Goal: Information Seeking & Learning: Learn about a topic

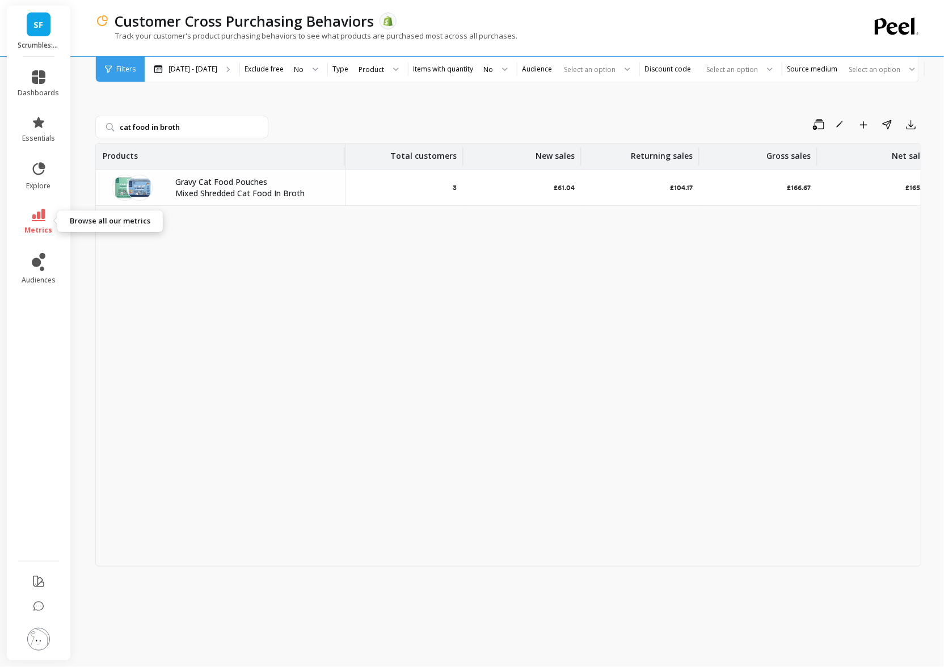
drag, startPoint x: 39, startPoint y: 224, endPoint x: 67, endPoint y: 209, distance: 31.7
click at [39, 224] on link "metrics" at bounding box center [38, 222] width 41 height 26
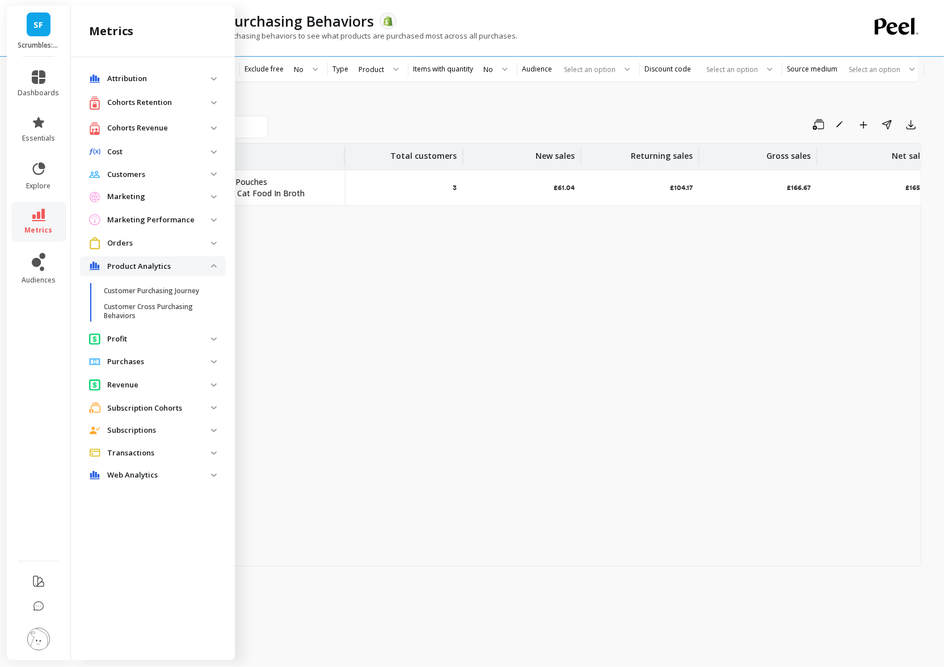
click at [167, 265] on p "Product Analytics" at bounding box center [159, 266] width 104 height 11
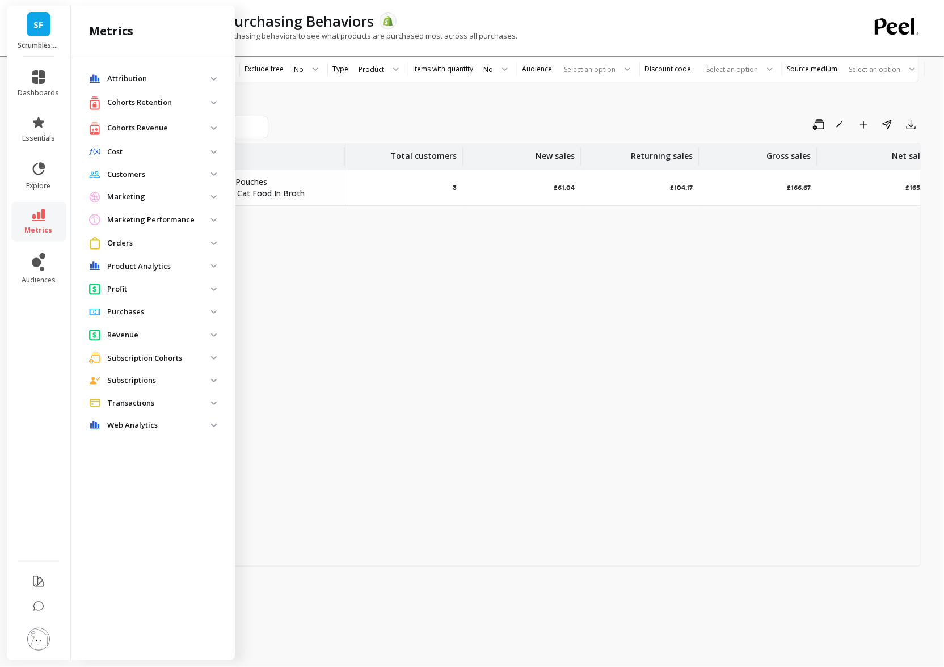
click at [142, 124] on p "Cohorts Revenue" at bounding box center [159, 128] width 104 height 11
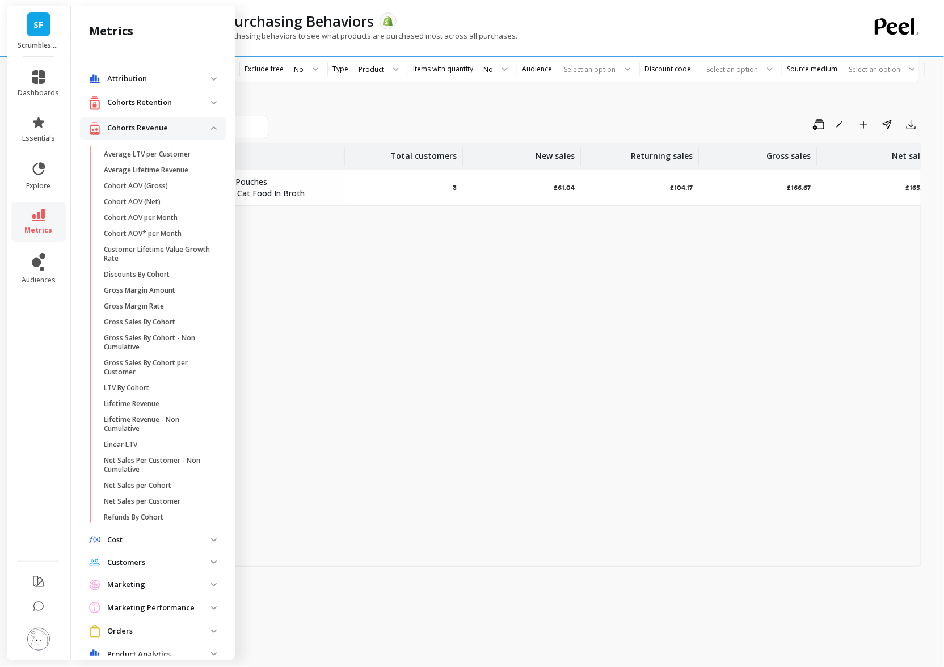
click at [141, 106] on p "Cohorts Retention" at bounding box center [159, 102] width 104 height 11
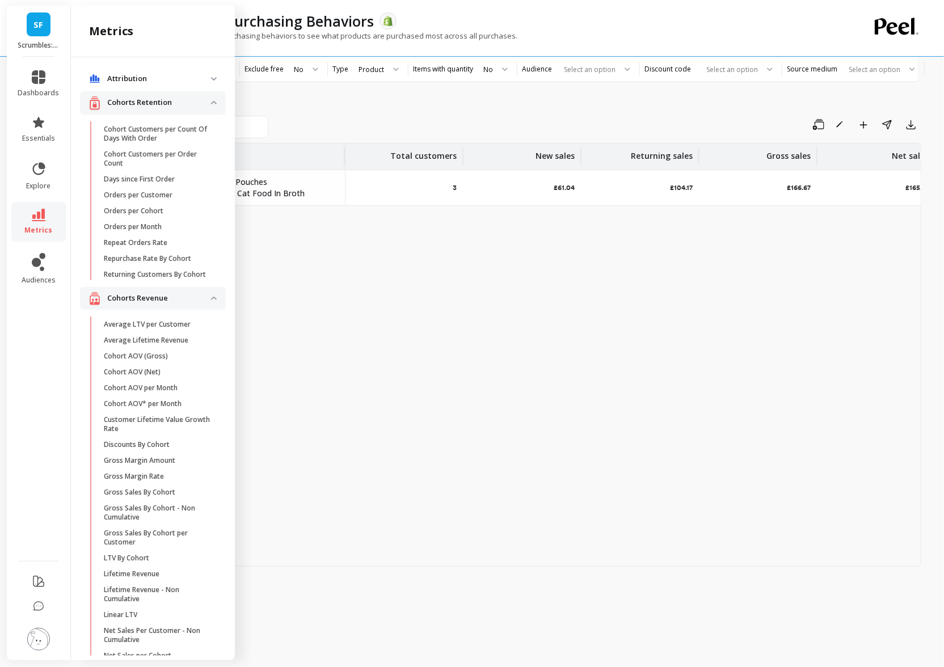
click at [160, 301] on p "Cohorts Revenue" at bounding box center [159, 298] width 104 height 11
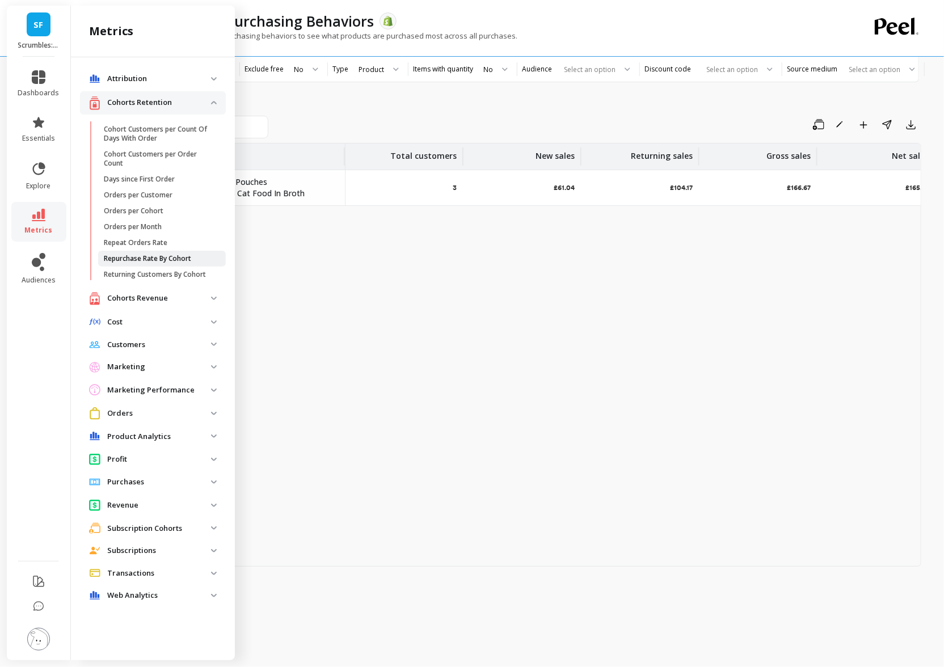
click at [156, 258] on p "Repurchase Rate By Cohort" at bounding box center [147, 258] width 87 height 9
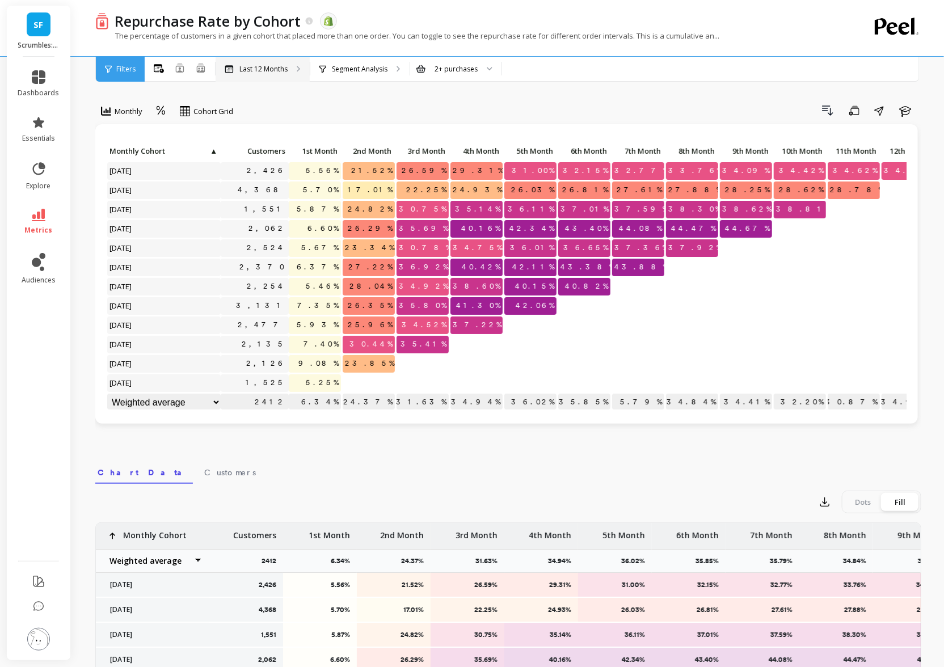
click at [293, 75] on div "Last 12 Months" at bounding box center [263, 69] width 94 height 25
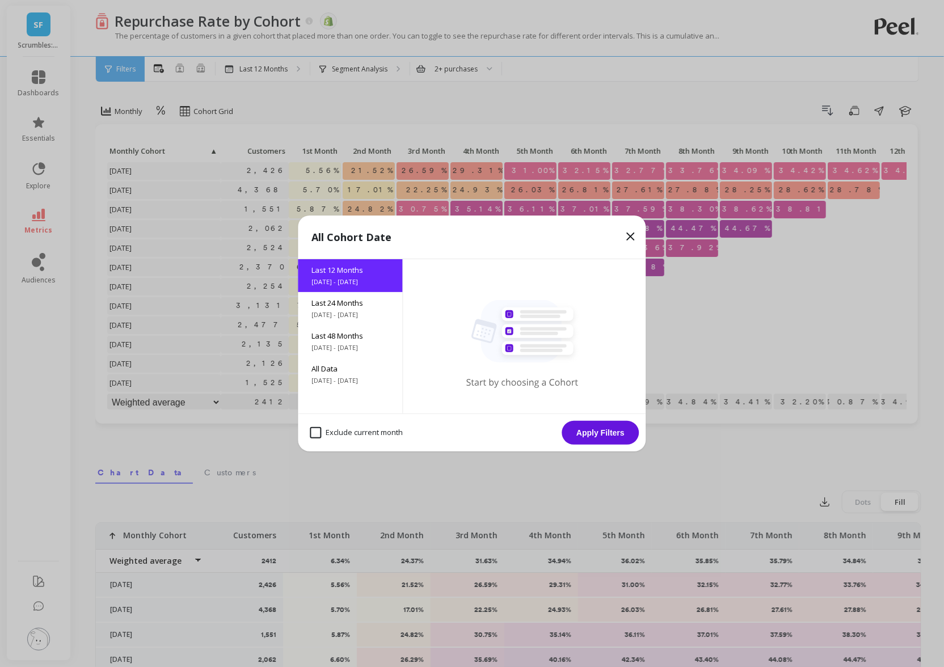
click at [630, 236] on icon at bounding box center [630, 236] width 7 height 7
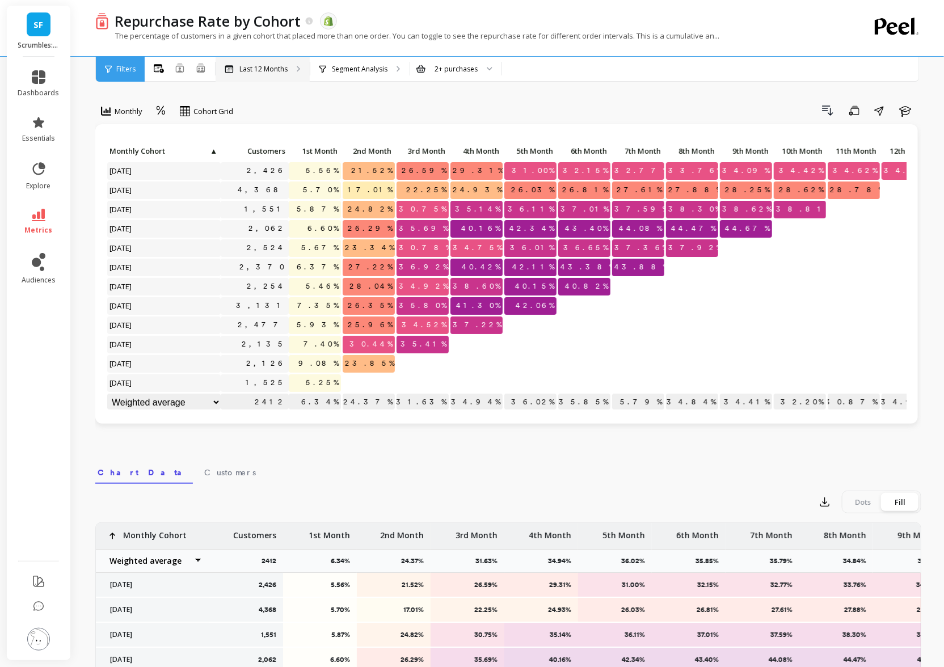
click at [293, 72] on div "Last 12 Months" at bounding box center [263, 69] width 94 height 25
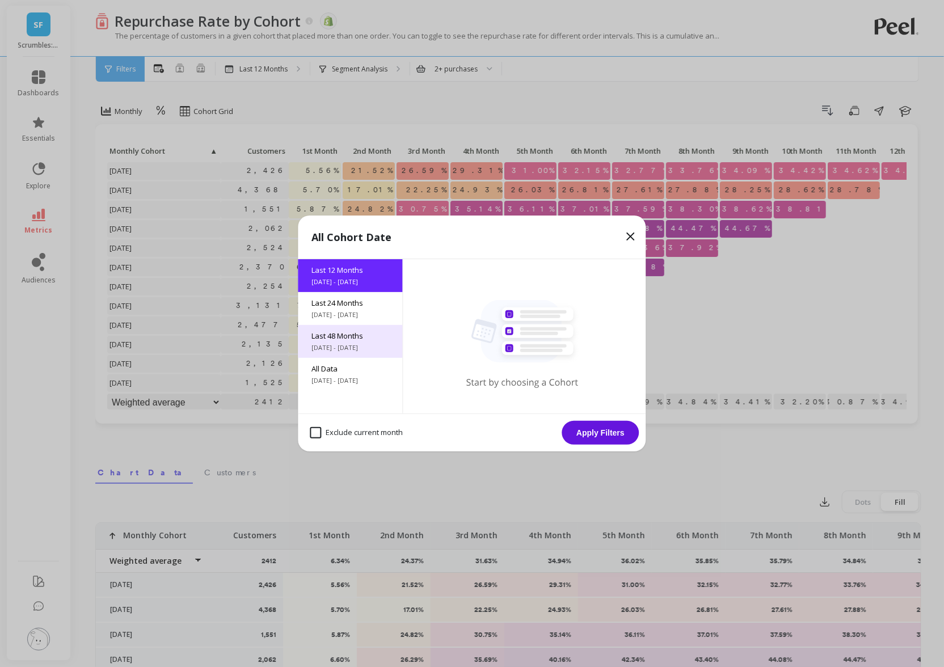
click at [334, 344] on span "[DATE] - [DATE]" at bounding box center [350, 347] width 77 height 9
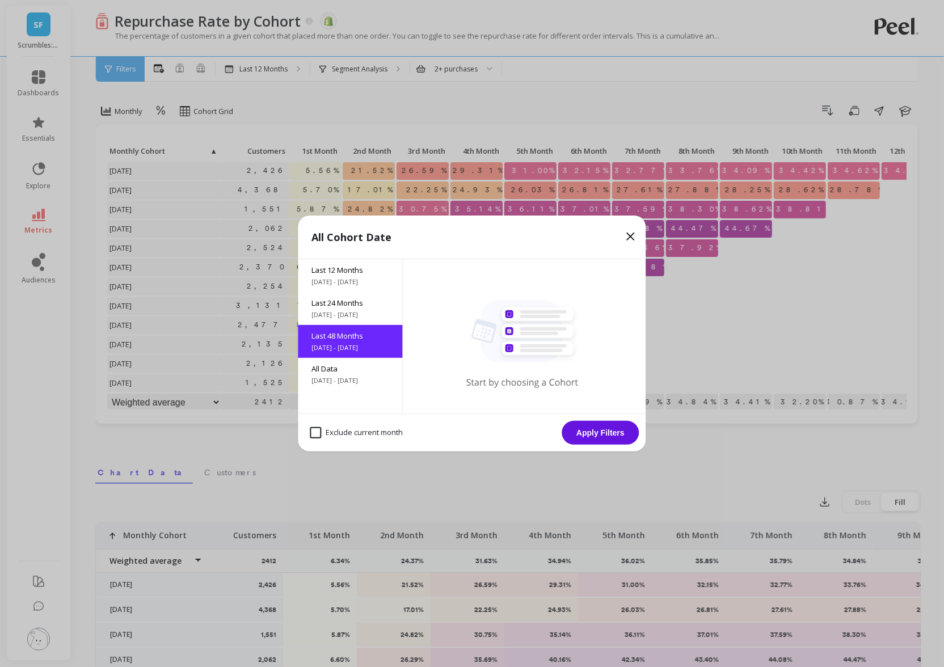
click at [319, 428] on month "Exclude current month" at bounding box center [356, 432] width 93 height 11
checkbox month "true"
drag, startPoint x: 588, startPoint y: 433, endPoint x: 62, endPoint y: 454, distance: 526.8
click at [577, 433] on button "Apply Filters" at bounding box center [600, 433] width 77 height 24
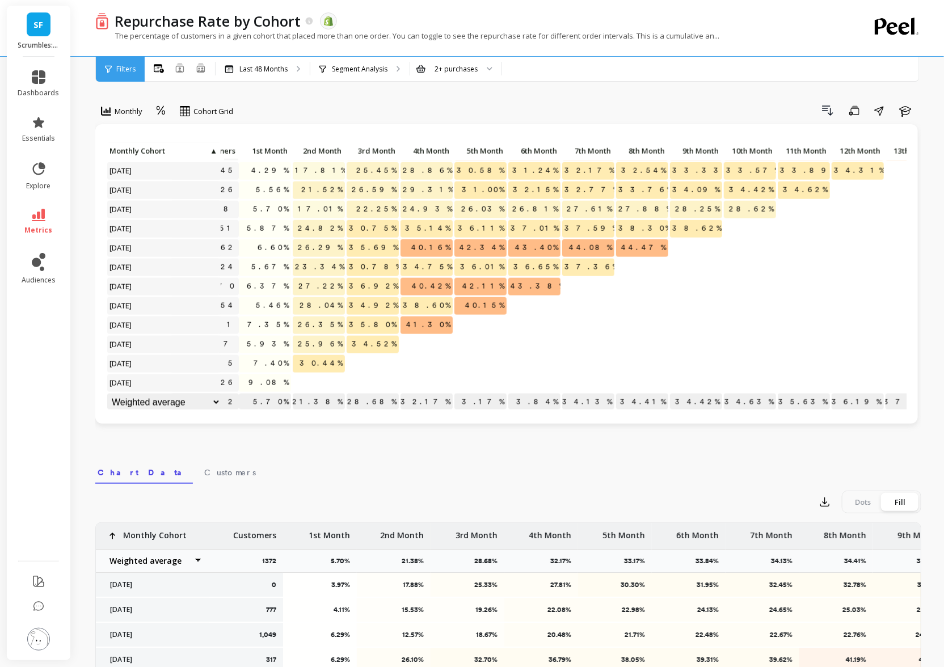
scroll to position [694, 0]
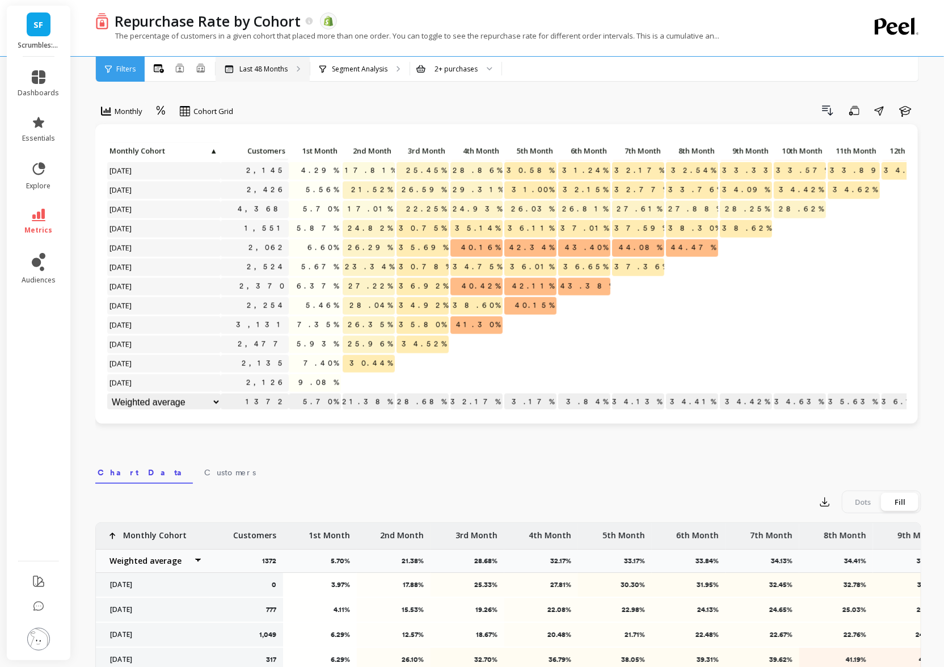
click at [289, 66] on div "Last 48 Months" at bounding box center [263, 69] width 94 height 25
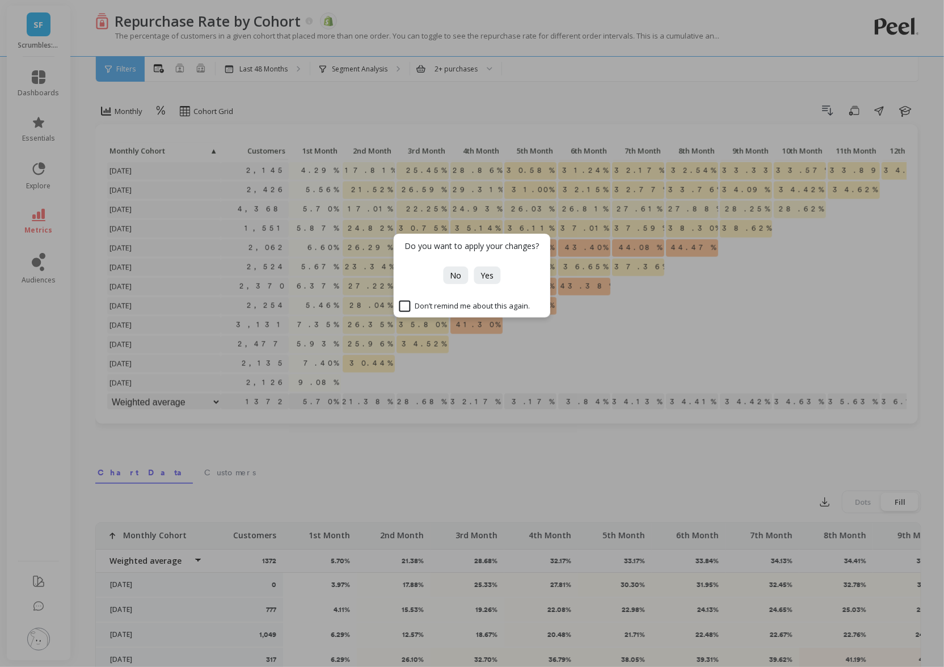
drag, startPoint x: 405, startPoint y: 76, endPoint x: 383, endPoint y: 69, distance: 22.8
click at [405, 76] on div "Do you want to apply your changes? No Yes Don’t remind me about this again." at bounding box center [472, 333] width 944 height 667
click at [383, 69] on div "Do you want to apply your changes? No Yes Don’t remind me about this again." at bounding box center [472, 333] width 944 height 667
click at [454, 270] on span "No" at bounding box center [455, 275] width 11 height 11
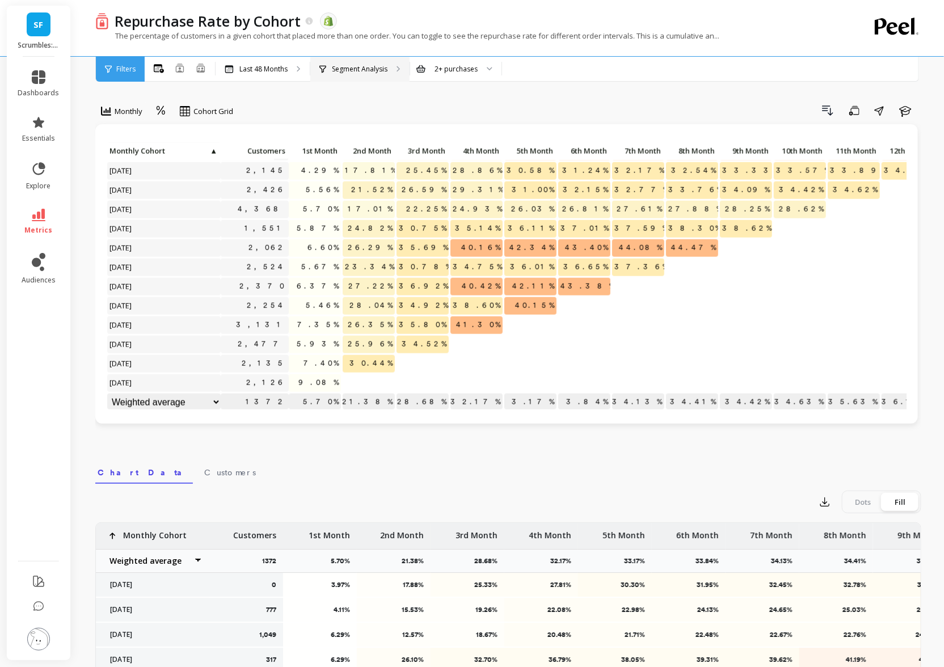
click at [375, 68] on p "Segment Analysis" at bounding box center [360, 69] width 56 height 9
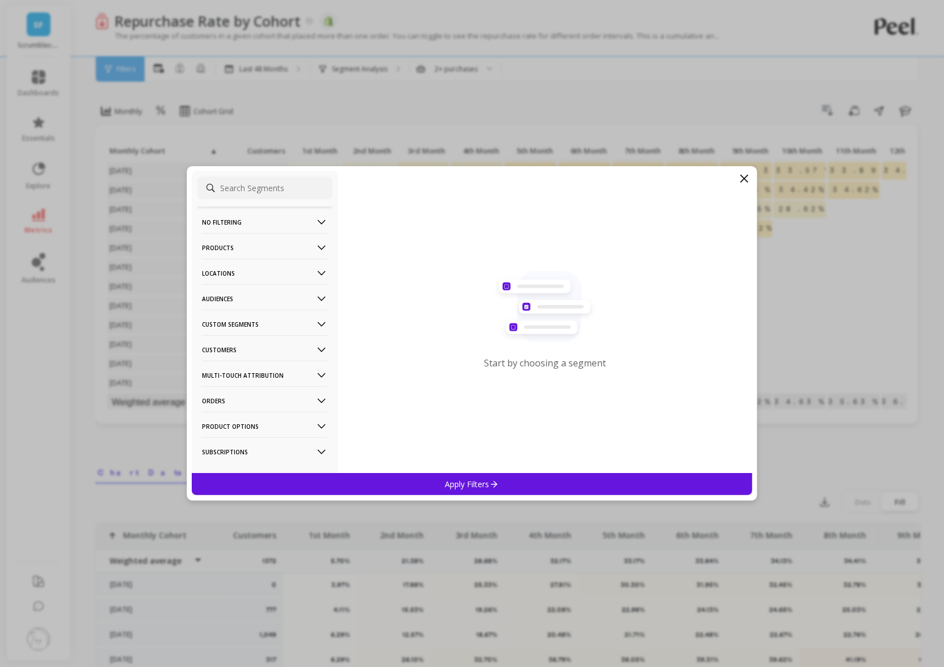
click at [254, 395] on p "Orders" at bounding box center [265, 400] width 126 height 29
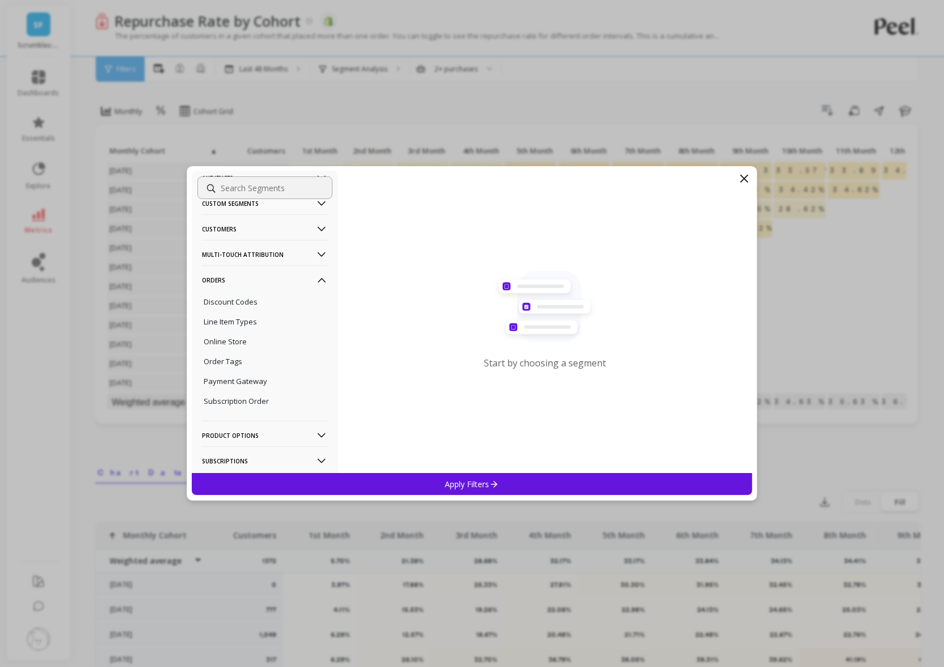
click at [249, 278] on p "Orders" at bounding box center [265, 279] width 126 height 29
click at [240, 385] on p "Orders" at bounding box center [265, 382] width 126 height 29
click at [248, 247] on p "Orders" at bounding box center [265, 256] width 126 height 29
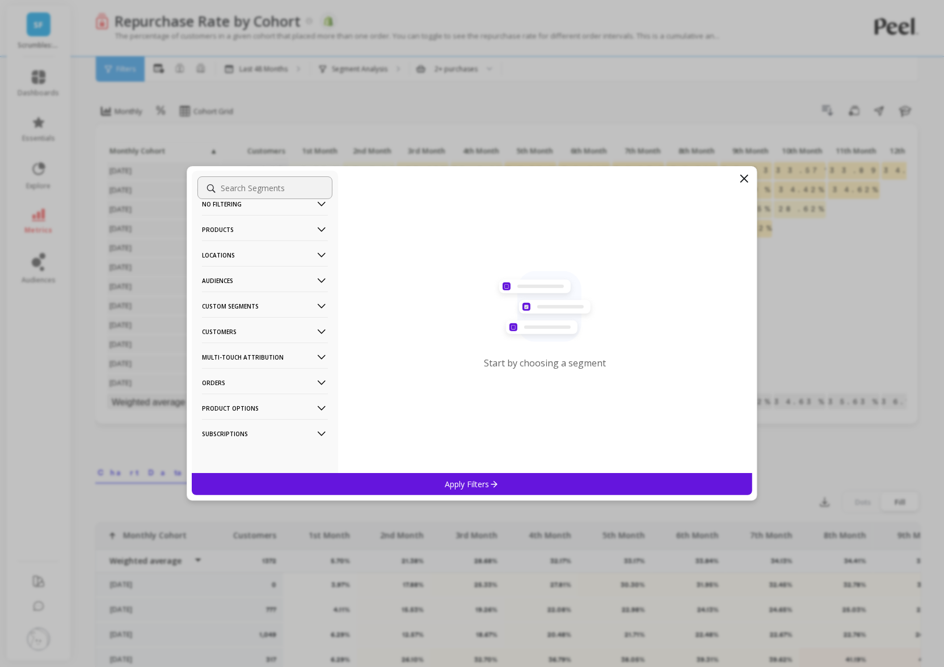
scroll to position [0, 0]
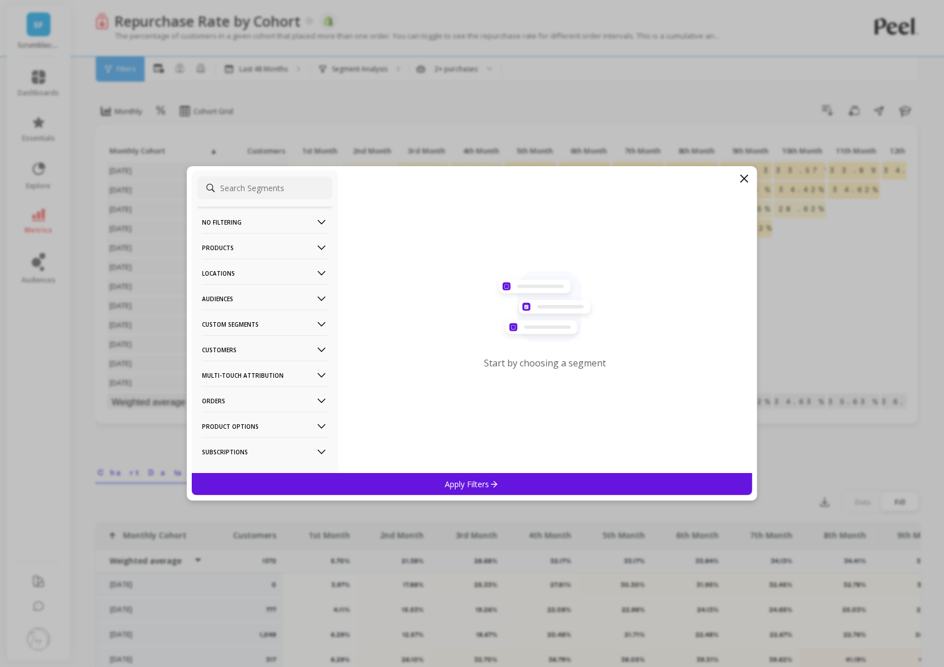
click at [249, 375] on p "Multi-Touch Attribution" at bounding box center [265, 375] width 126 height 29
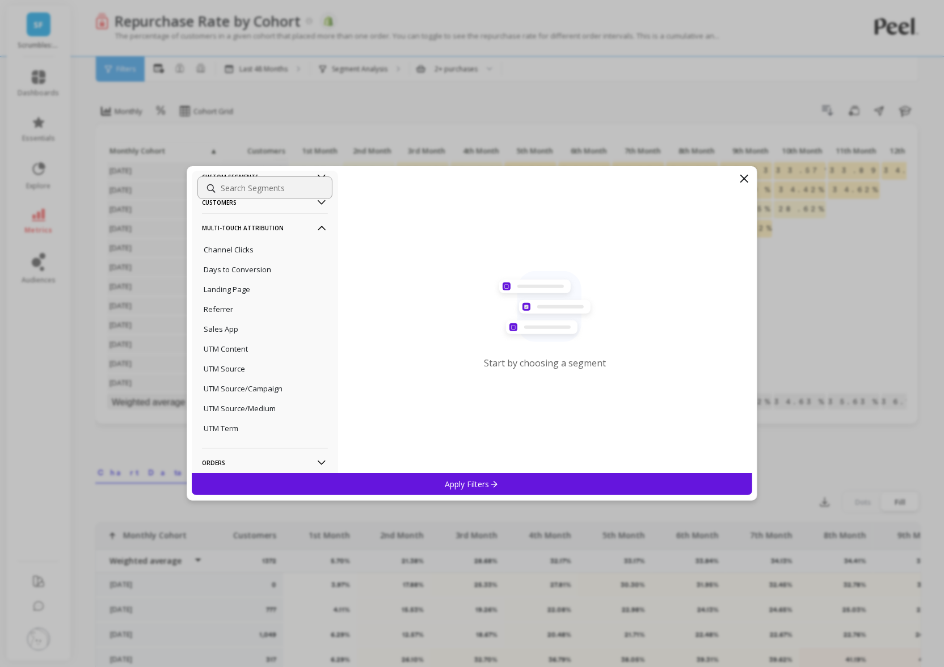
scroll to position [164, 0]
drag, startPoint x: 254, startPoint y: 394, endPoint x: 406, endPoint y: 369, distance: 153.5
click at [254, 394] on p "UTM Source/Medium" at bounding box center [240, 391] width 72 height 10
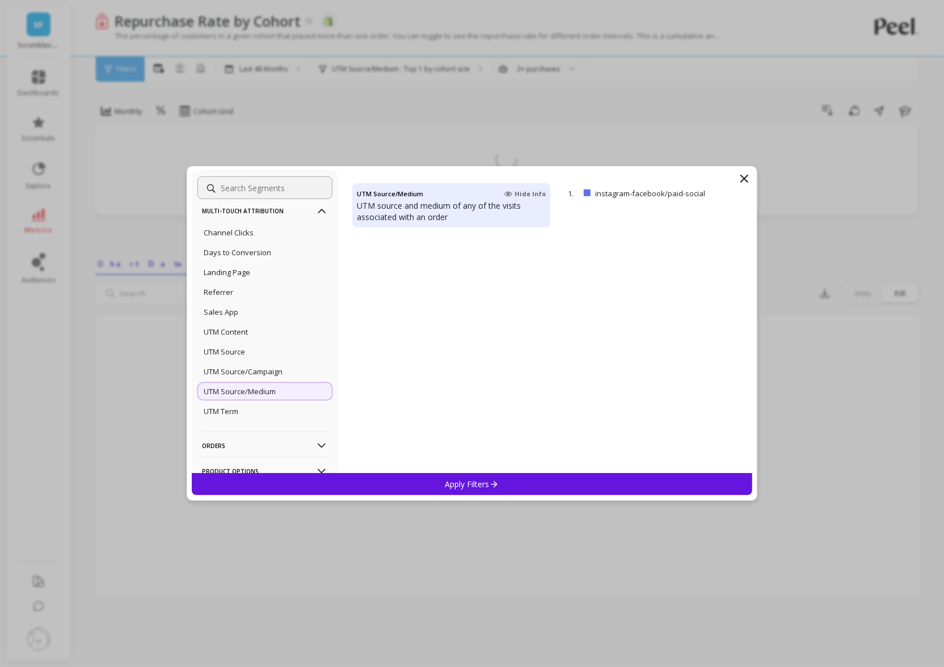
scroll to position [5557, 0]
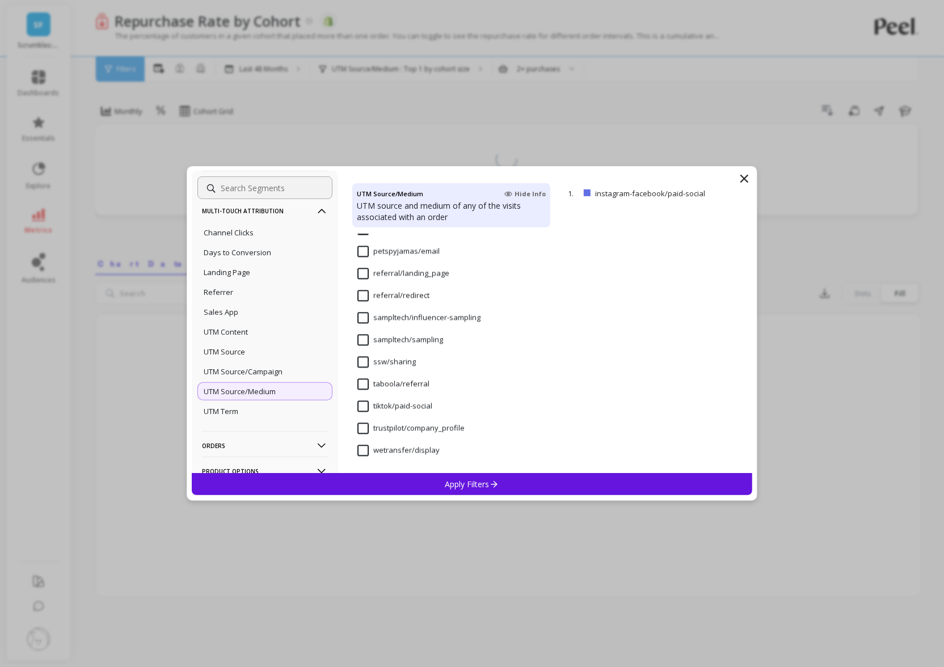
click at [361, 447] on input "wetransfer/display" at bounding box center [398, 450] width 82 height 11
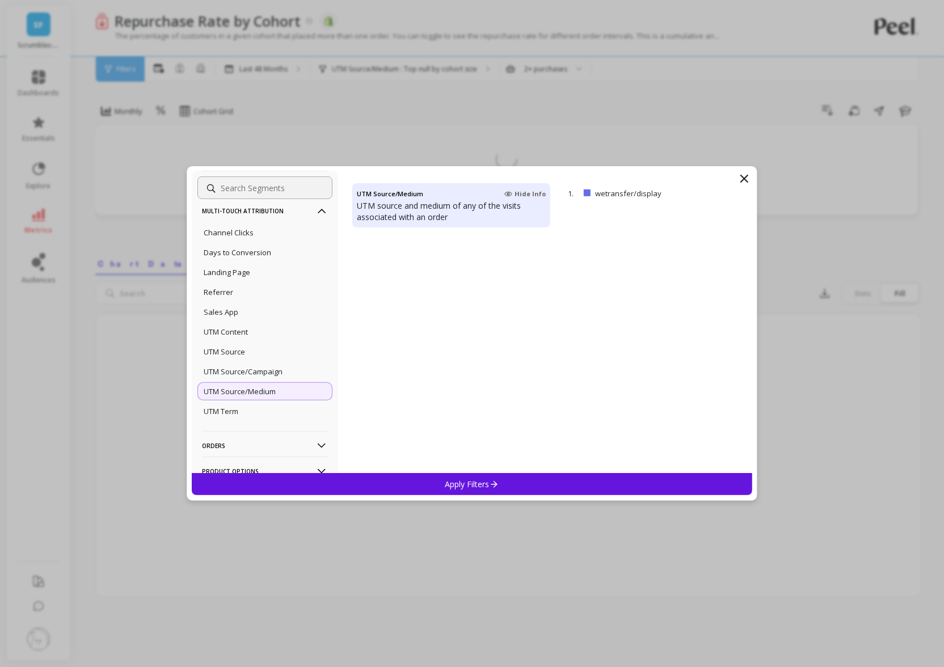
scroll to position [0, 0]
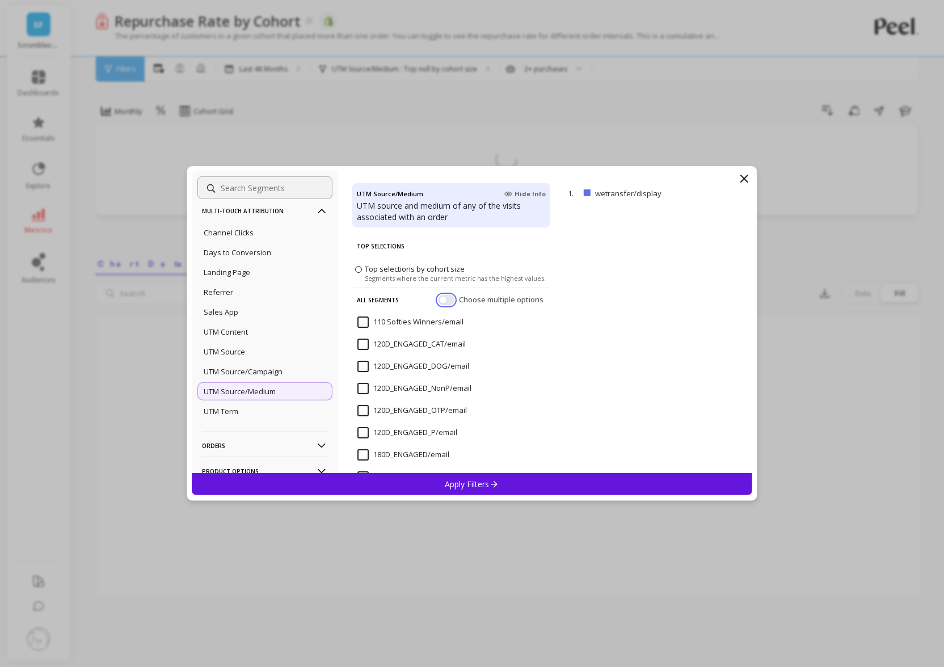
click at [445, 299] on button "button" at bounding box center [446, 300] width 16 height 10
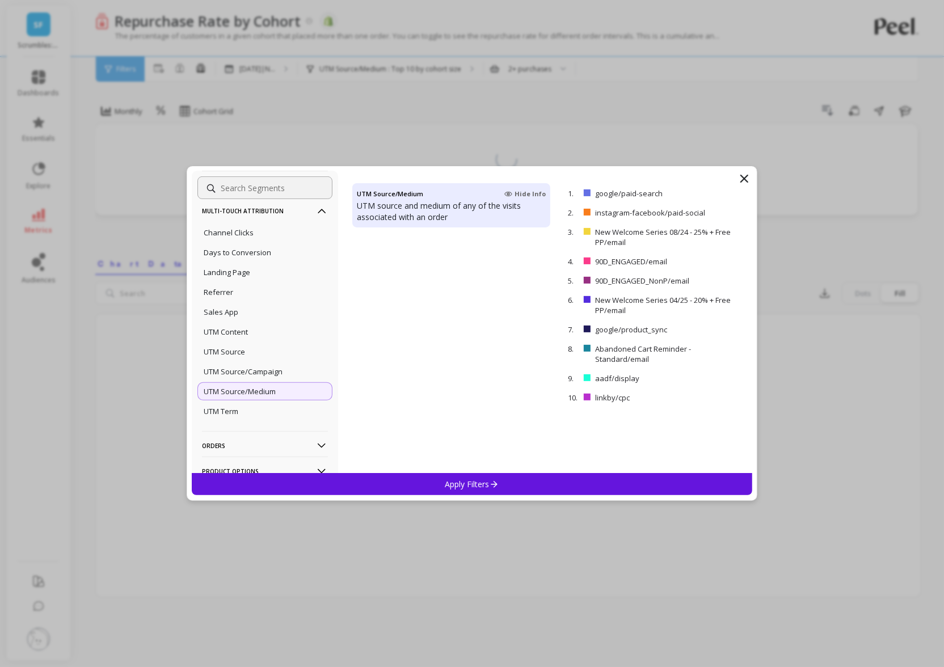
scroll to position [5557, 0]
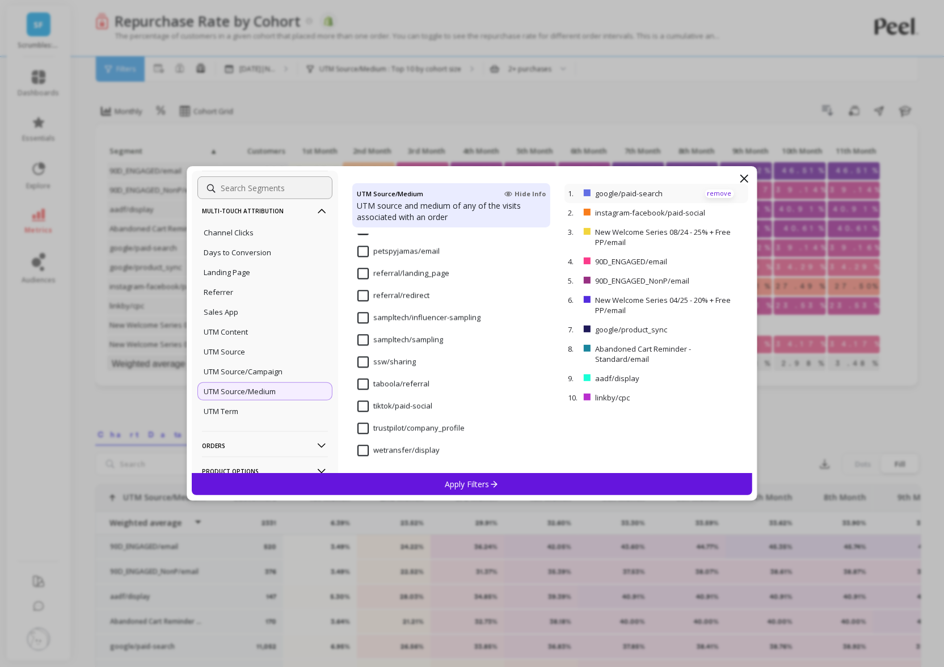
click at [721, 193] on p "remove" at bounding box center [719, 193] width 29 height 9
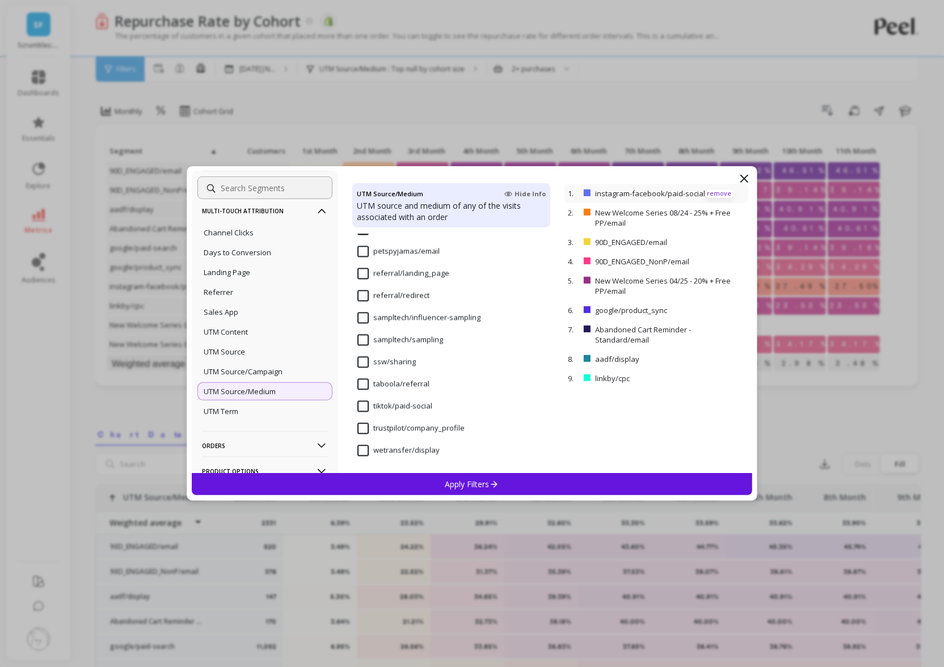
click at [721, 193] on p "remove" at bounding box center [719, 193] width 29 height 9
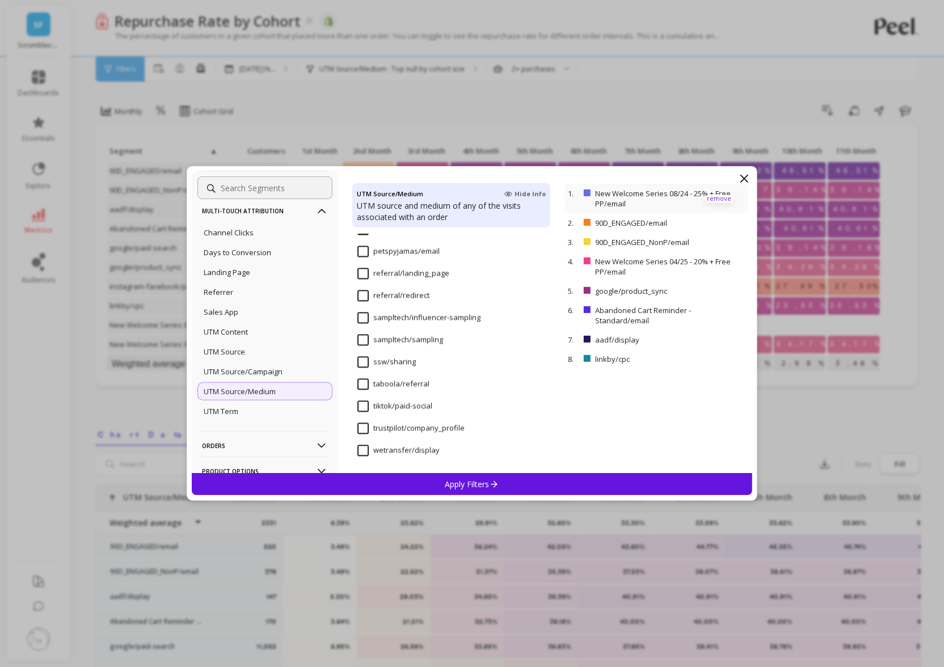
click at [721, 195] on p "remove" at bounding box center [719, 199] width 29 height 9
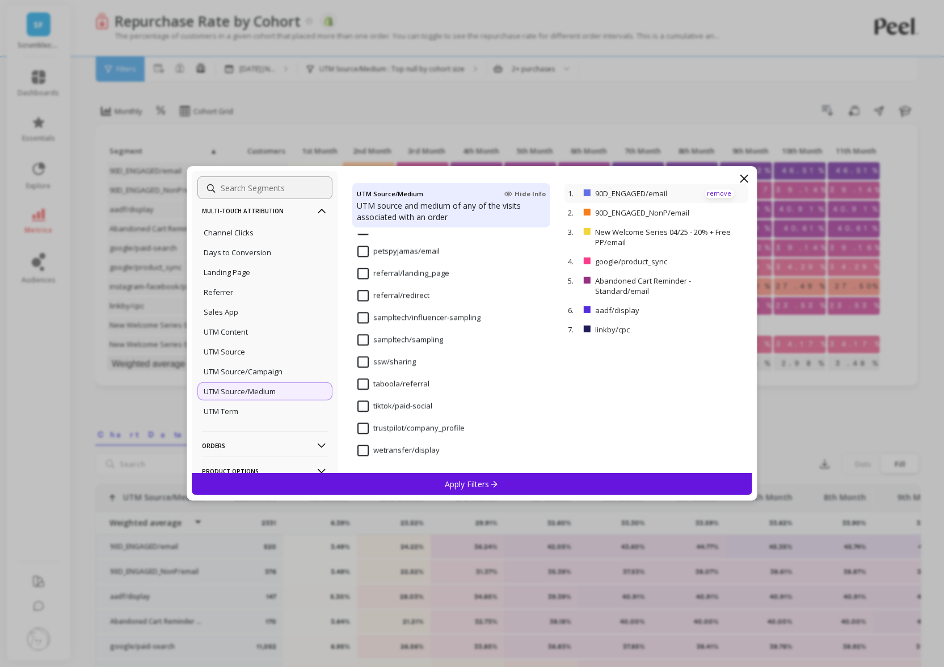
click at [716, 195] on p "remove" at bounding box center [719, 193] width 29 height 9
click at [715, 195] on p "remove" at bounding box center [719, 193] width 29 height 9
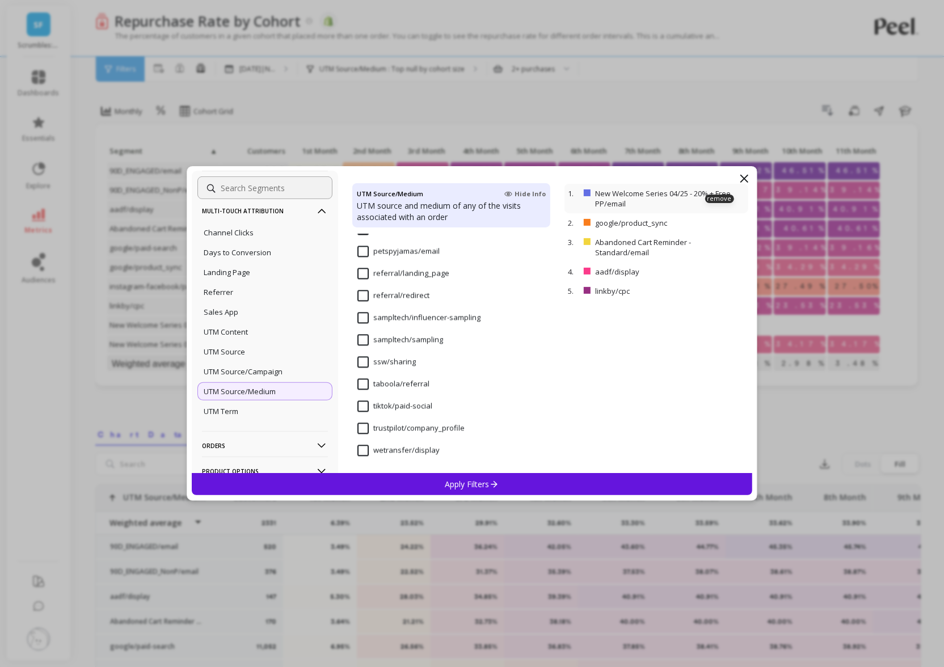
click at [714, 195] on p "remove" at bounding box center [719, 199] width 29 height 9
click at [714, 196] on p "remove" at bounding box center [719, 193] width 29 height 9
click at [714, 195] on p "remove" at bounding box center [719, 199] width 29 height 9
drag, startPoint x: 716, startPoint y: 214, endPoint x: 571, endPoint y: 315, distance: 177.3
click at [0, 0] on p "remove" at bounding box center [0, 0] width 0 height 0
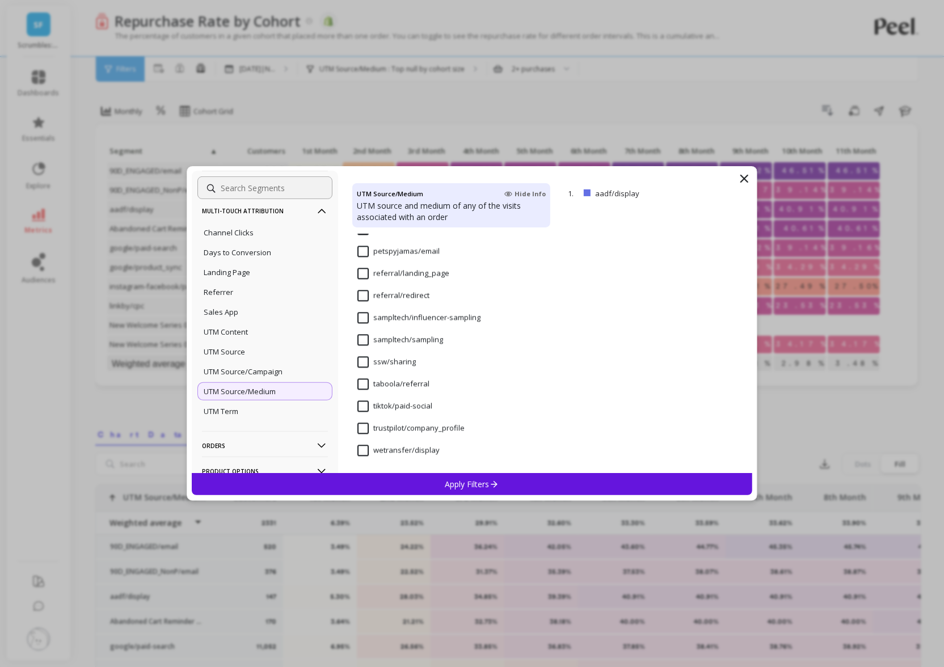
click at [368, 449] on input "wetransfer/display" at bounding box center [398, 450] width 82 height 11
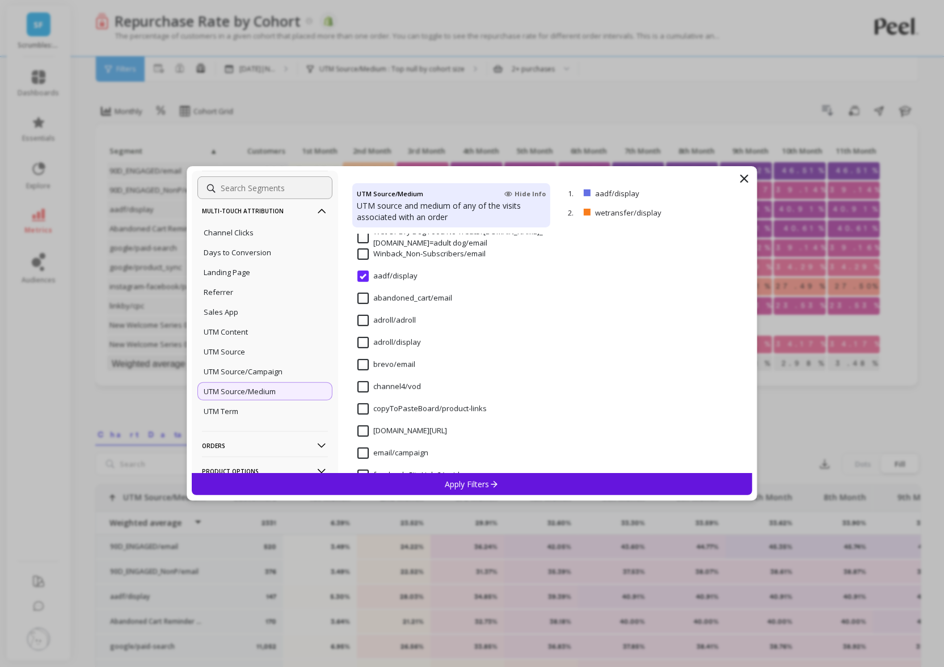
scroll to position [4468, 0]
click at [364, 344] on input "adroll/display" at bounding box center [389, 344] width 64 height 11
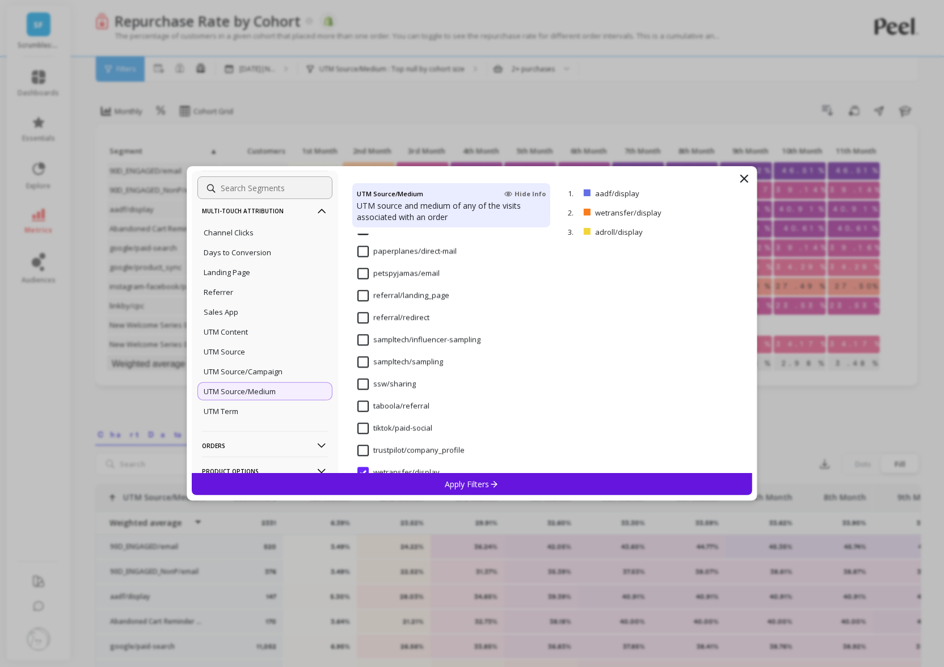
scroll to position [5557, 0]
click at [437, 483] on div "Apply Filters" at bounding box center [472, 484] width 560 height 22
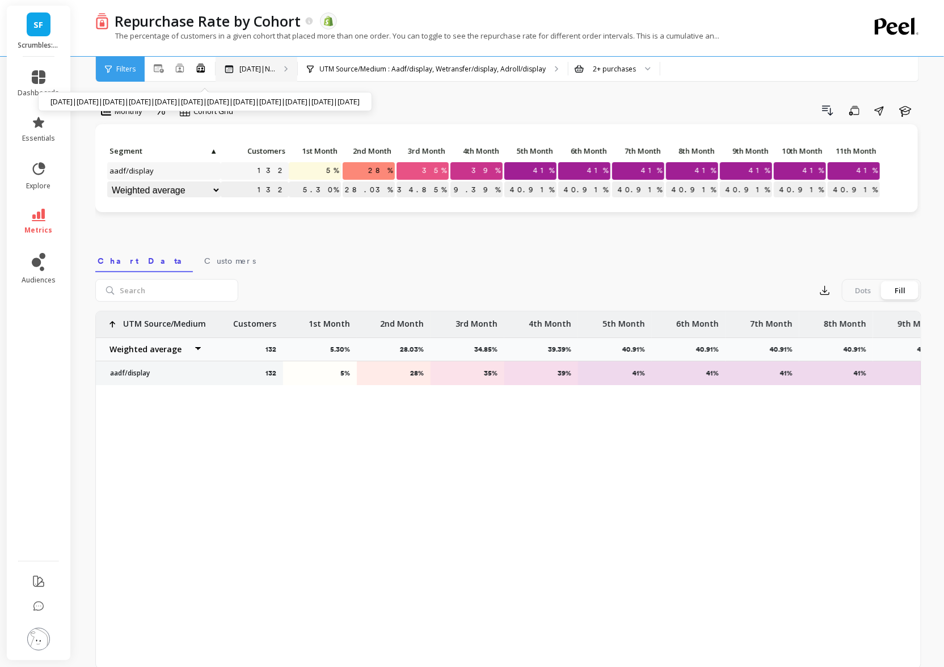
click at [268, 65] on p "[DATE]|N..." at bounding box center [257, 69] width 36 height 9
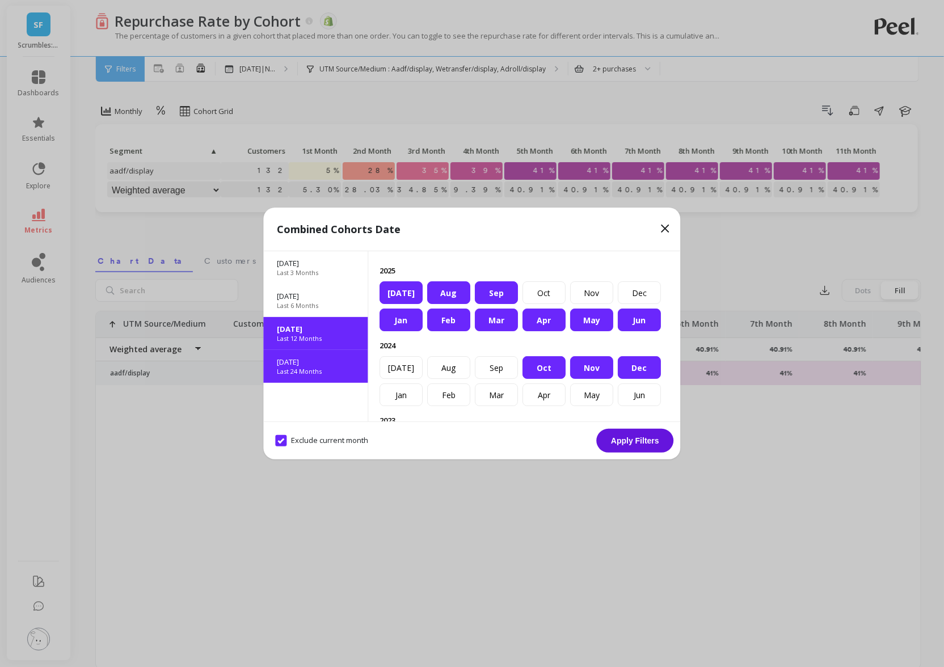
click at [319, 372] on p "Last 24 Months" at bounding box center [299, 371] width 45 height 9
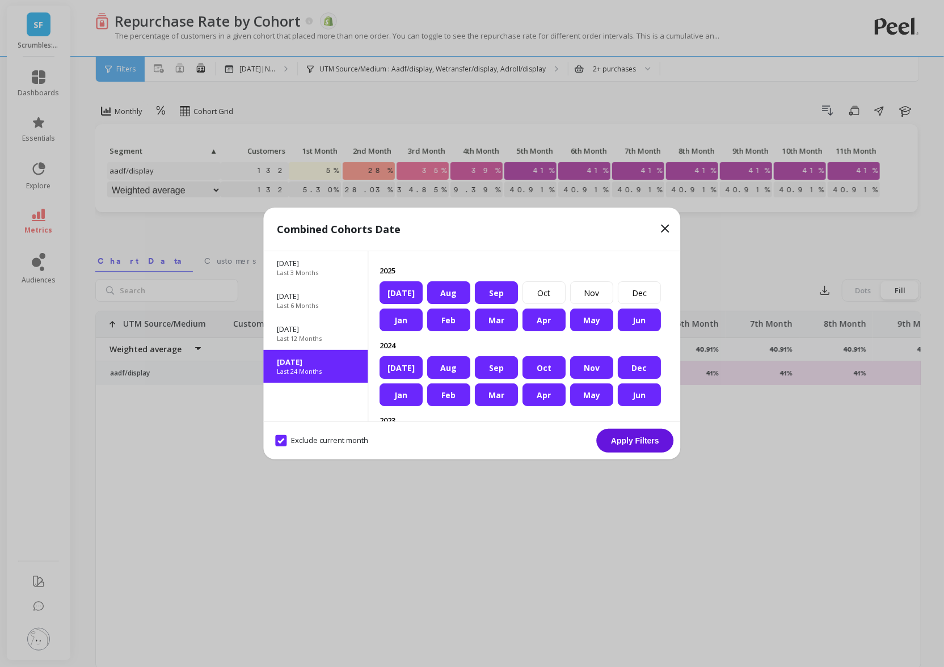
click at [621, 442] on button "Apply Filters" at bounding box center [635, 441] width 77 height 24
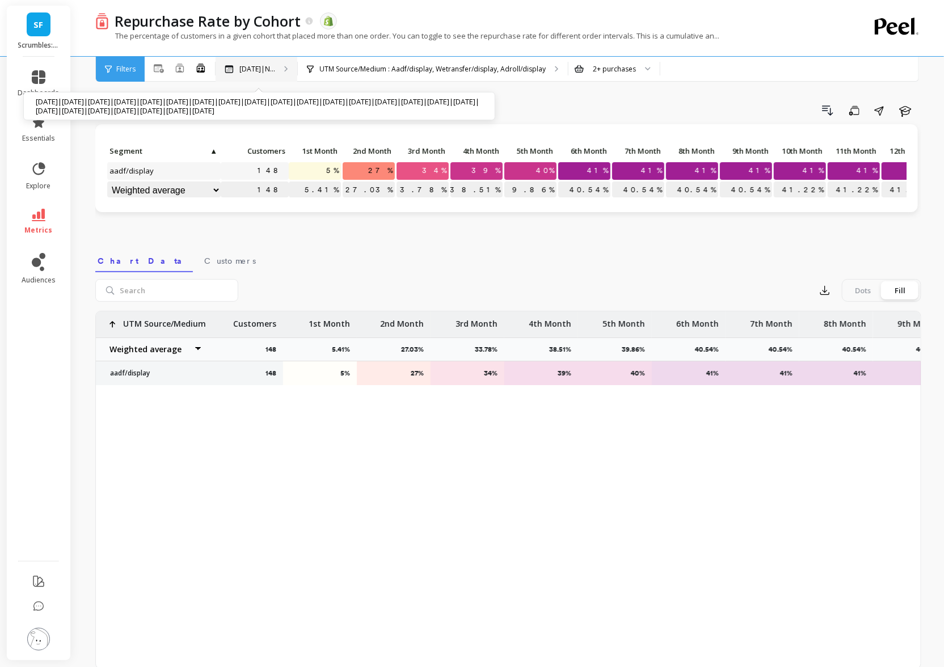
click at [267, 65] on p "[DATE]|N..." at bounding box center [257, 69] width 36 height 9
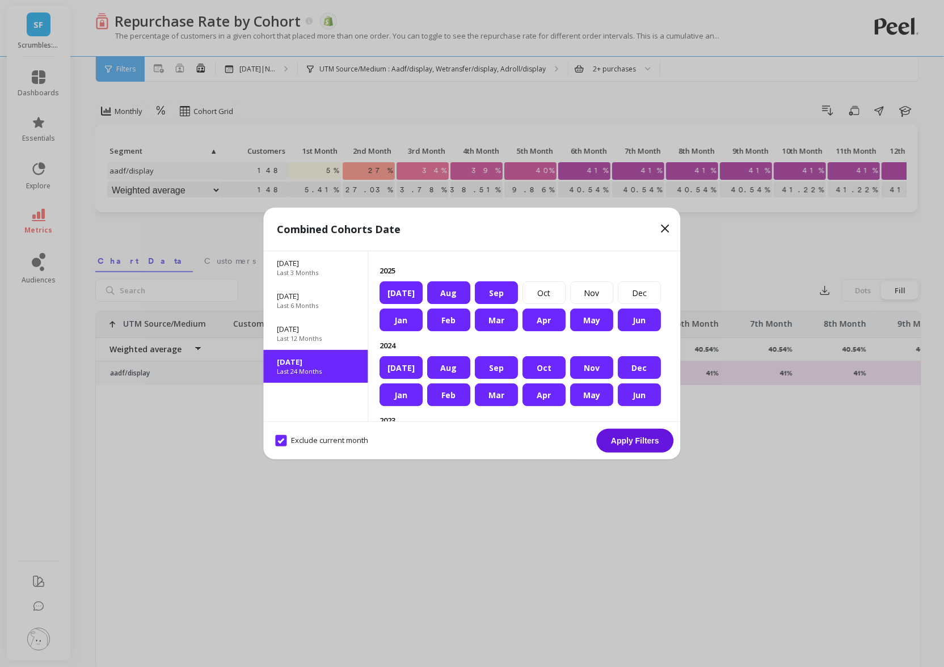
drag, startPoint x: 666, startPoint y: 227, endPoint x: 594, endPoint y: 129, distance: 121.7
click at [666, 227] on icon at bounding box center [665, 228] width 7 height 7
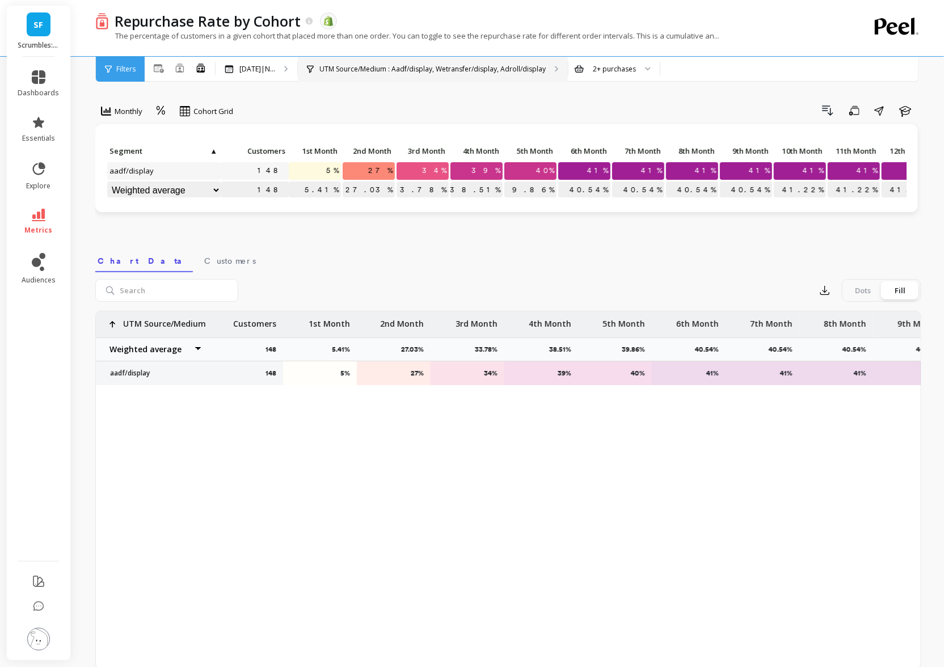
click at [545, 60] on div "UTM Source/Medium : Aadf/display, Wetransfer/display, Adroll/display" at bounding box center [433, 69] width 270 height 25
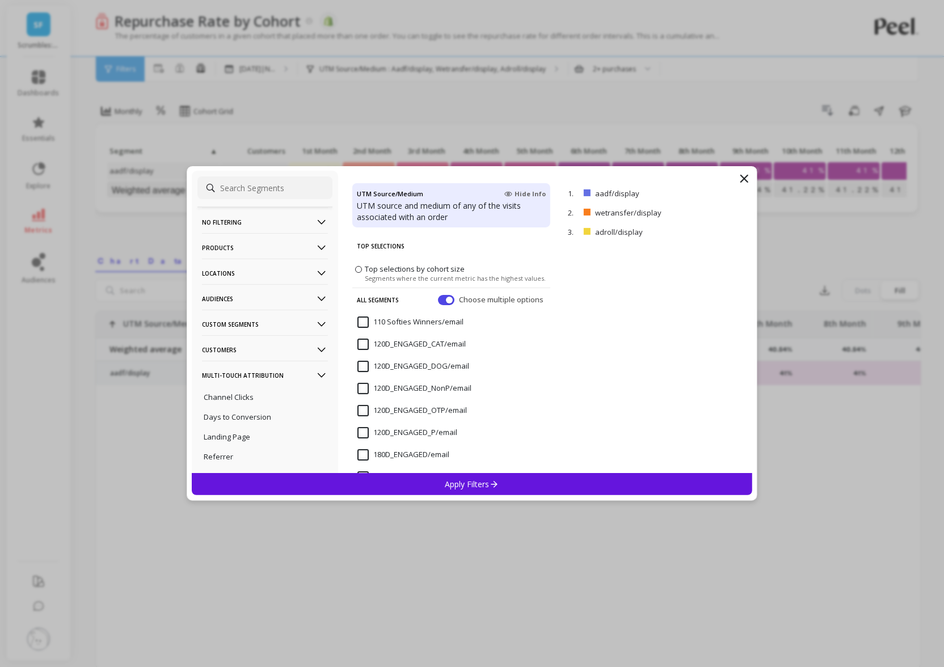
click at [222, 217] on p "No filtering" at bounding box center [265, 222] width 126 height 29
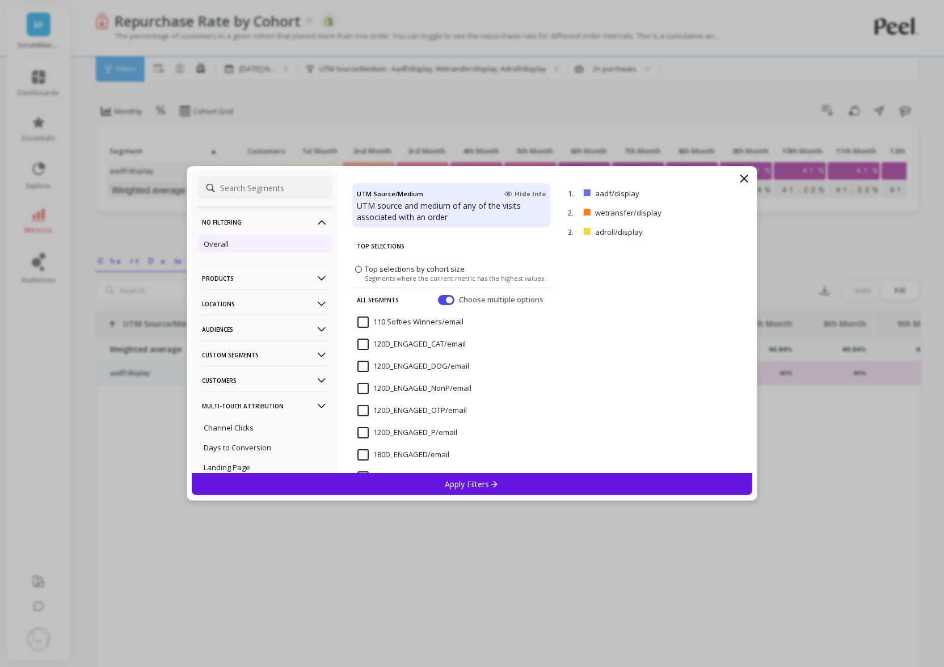
click at [230, 244] on div "Overall" at bounding box center [264, 244] width 135 height 18
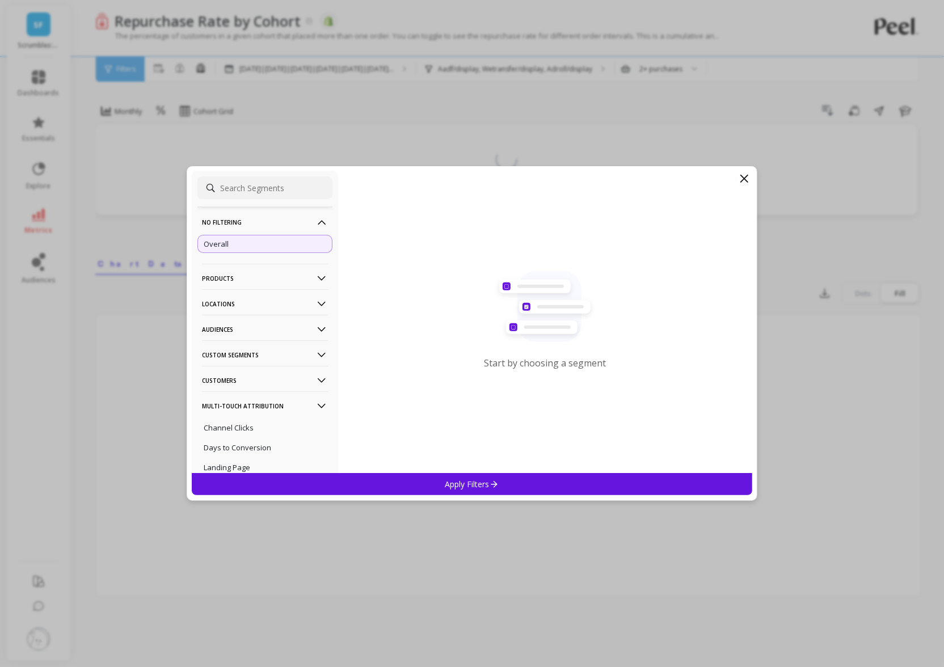
drag, startPoint x: 391, startPoint y: 486, endPoint x: 345, endPoint y: 353, distance: 141.2
click at [391, 486] on div "Apply Filters" at bounding box center [472, 484] width 560 height 22
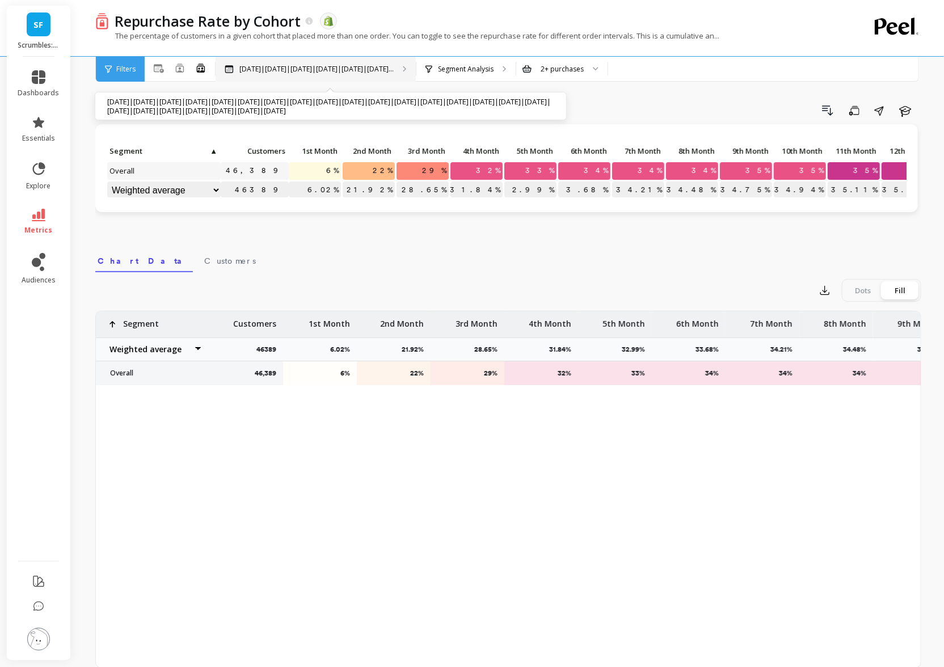
click at [399, 61] on div "[DATE]|[DATE]|[DATE]|[DATE]|[DATE]|[DATE]... [DATE]|[DATE]|[DATE]|[DATE]|[DATE]…" at bounding box center [316, 69] width 200 height 25
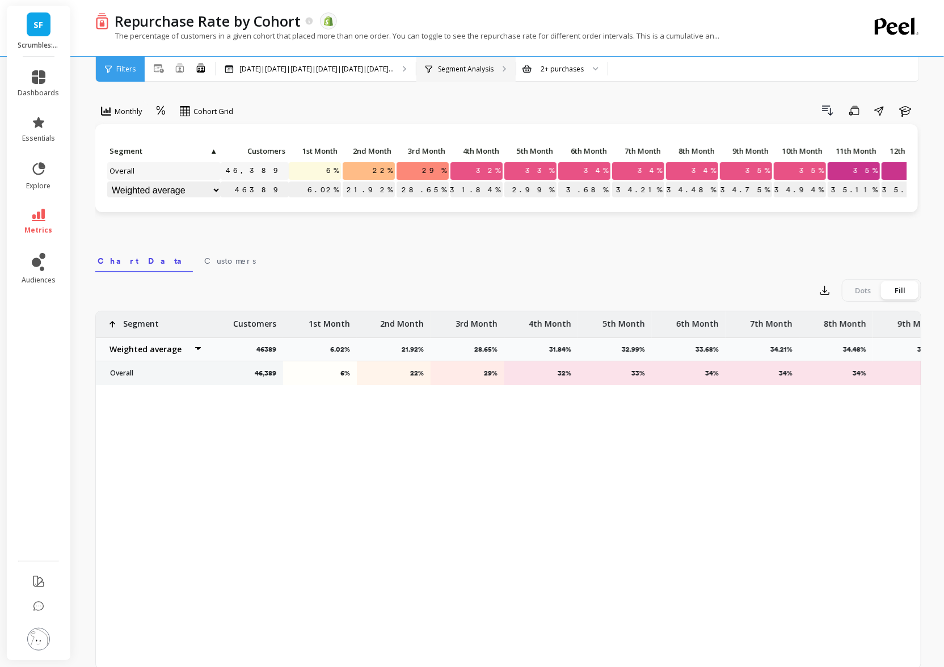
click at [493, 69] on p "Segment Analysis" at bounding box center [466, 69] width 56 height 9
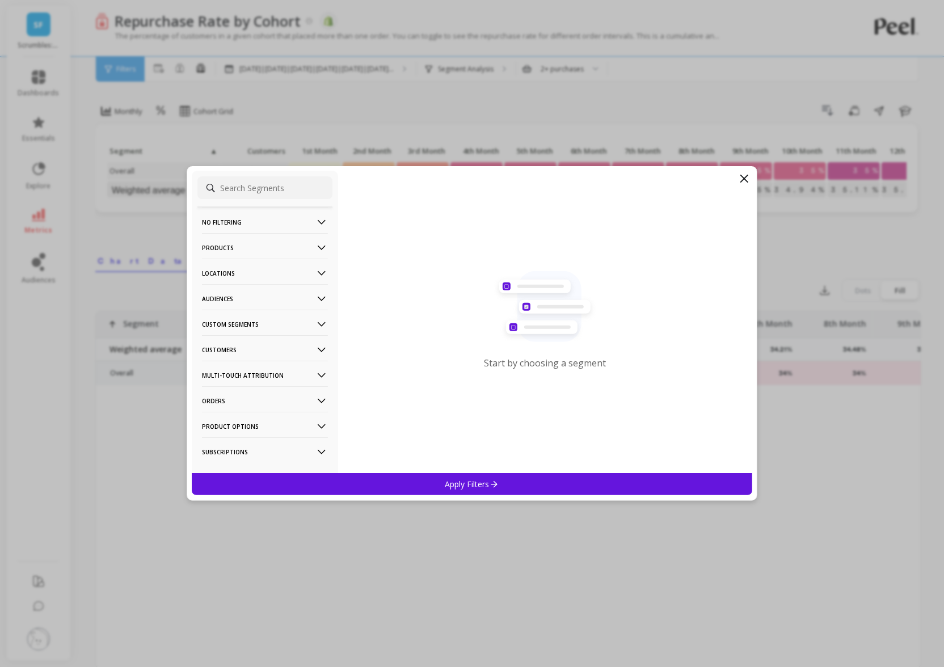
drag, startPoint x: 251, startPoint y: 297, endPoint x: 255, endPoint y: 302, distance: 6.5
click at [251, 297] on p "Audiences" at bounding box center [265, 298] width 126 height 29
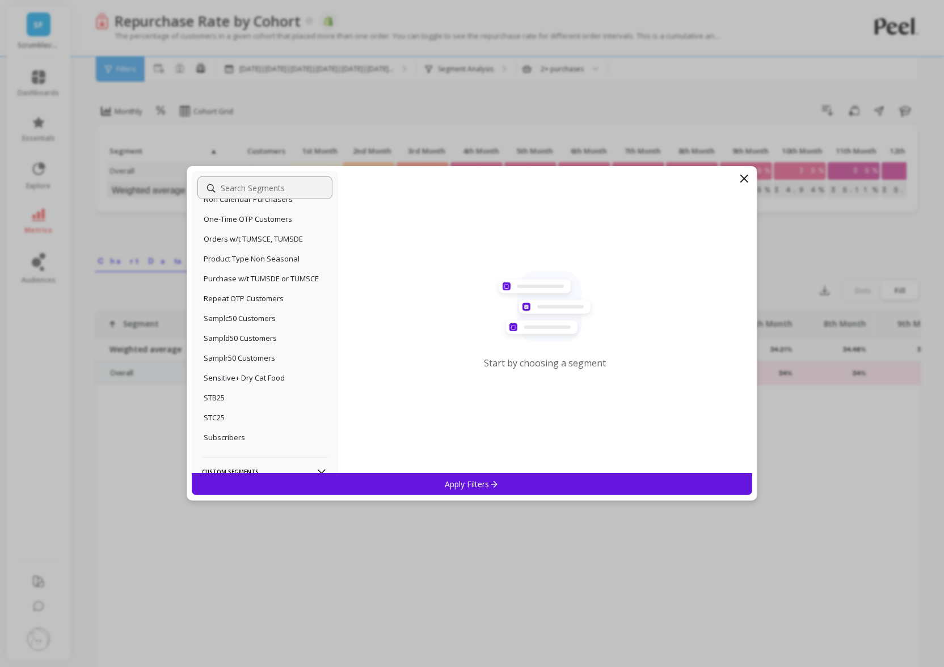
scroll to position [260, 0]
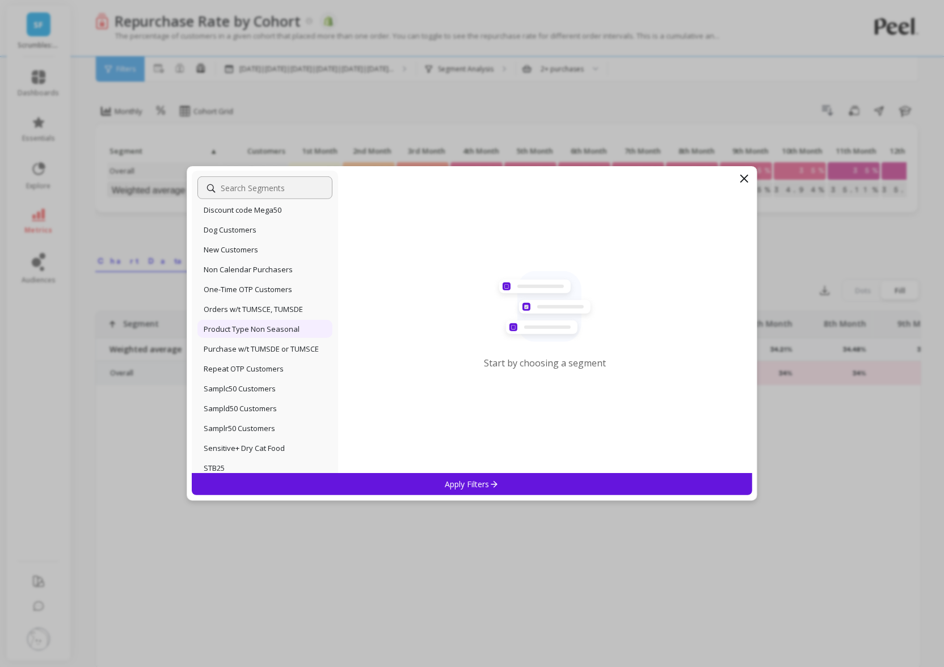
click at [271, 328] on p "Product Type Non Seasonal" at bounding box center [252, 329] width 96 height 10
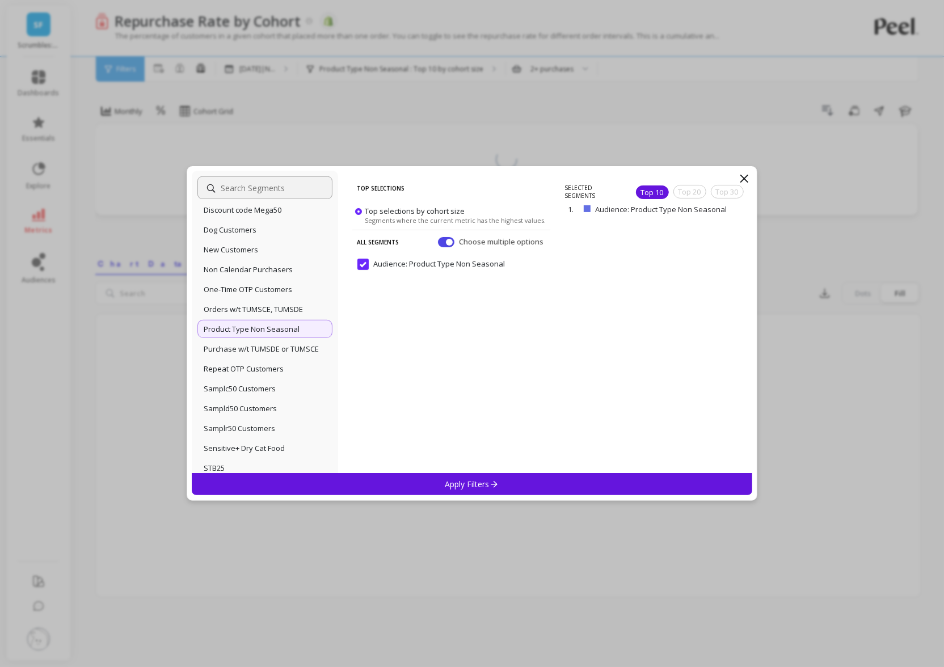
click at [365, 486] on div "Apply Filters" at bounding box center [472, 484] width 560 height 22
